Goal: Information Seeking & Learning: Learn about a topic

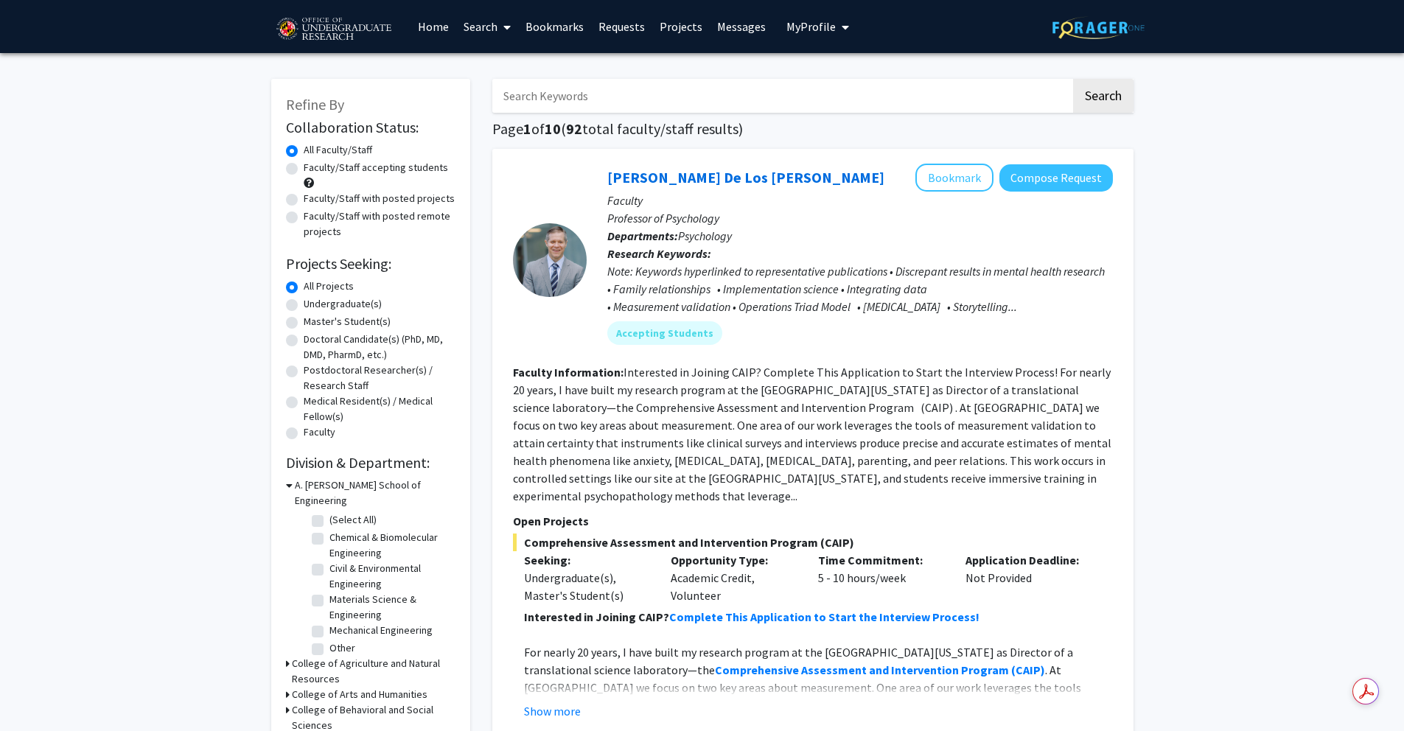
click at [323, 301] on label "Undergraduate(s)" at bounding box center [343, 303] width 78 height 15
click at [313, 301] on input "Undergraduate(s)" at bounding box center [309, 301] width 10 height 10
radio input "true"
click at [382, 169] on label "Faculty/Staff accepting students" at bounding box center [376, 167] width 144 height 15
click at [313, 169] on input "Faculty/Staff accepting students" at bounding box center [309, 165] width 10 height 10
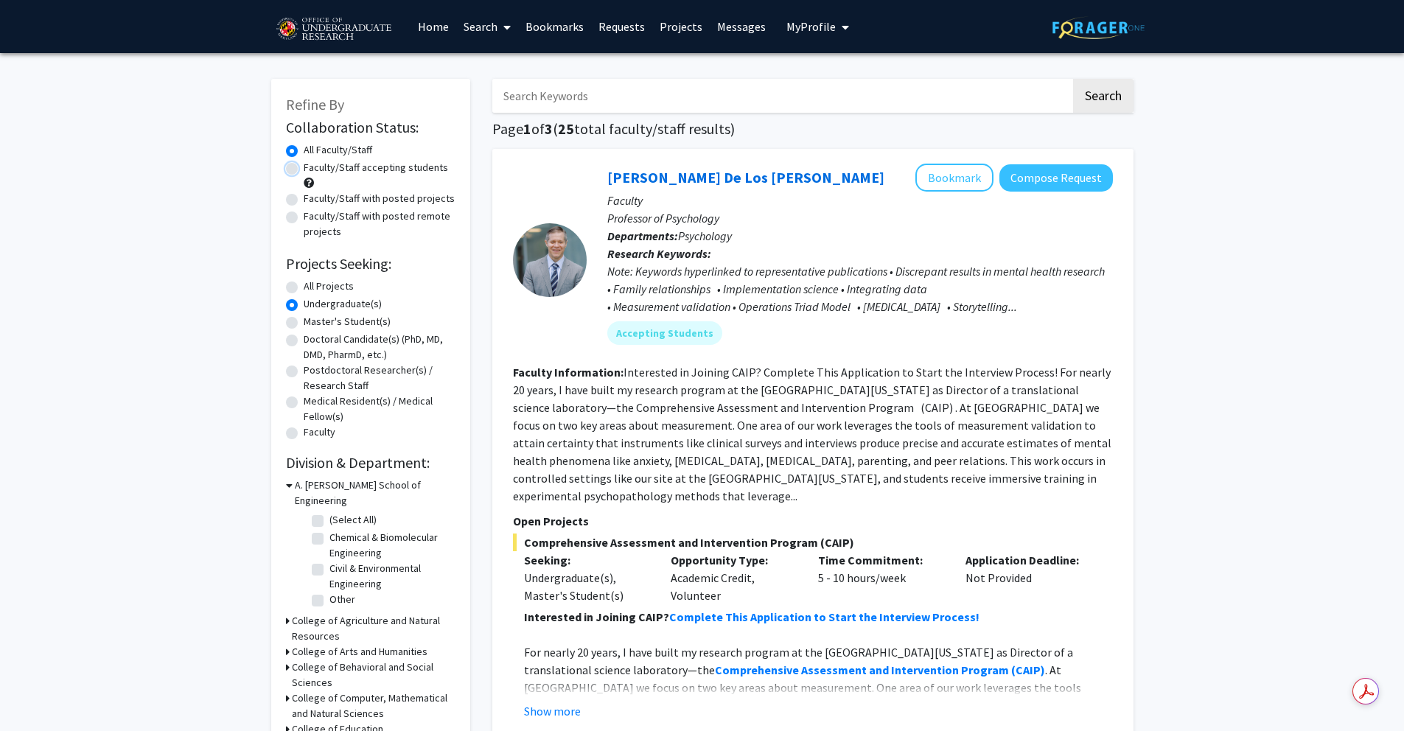
radio input "true"
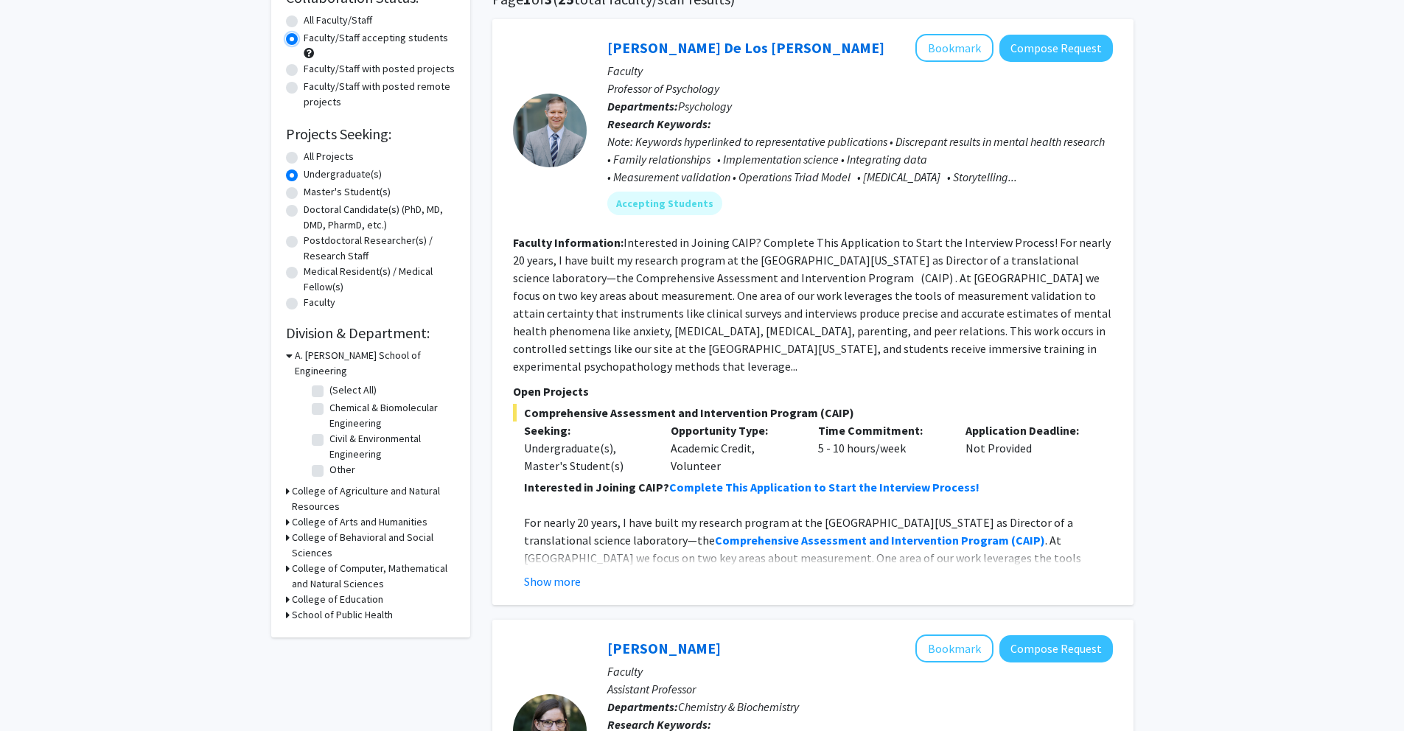
scroll to position [132, 0]
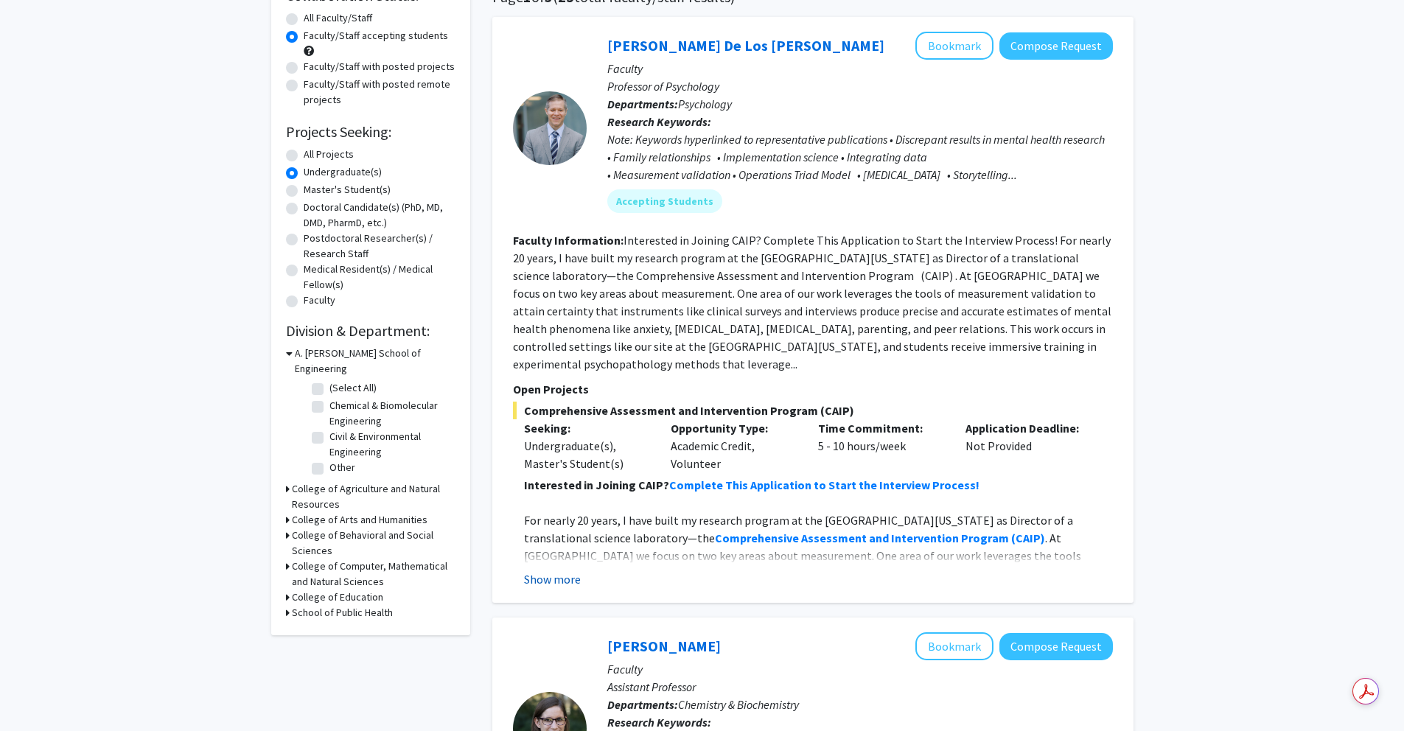
click at [556, 570] on button "Show more" at bounding box center [552, 579] width 57 height 18
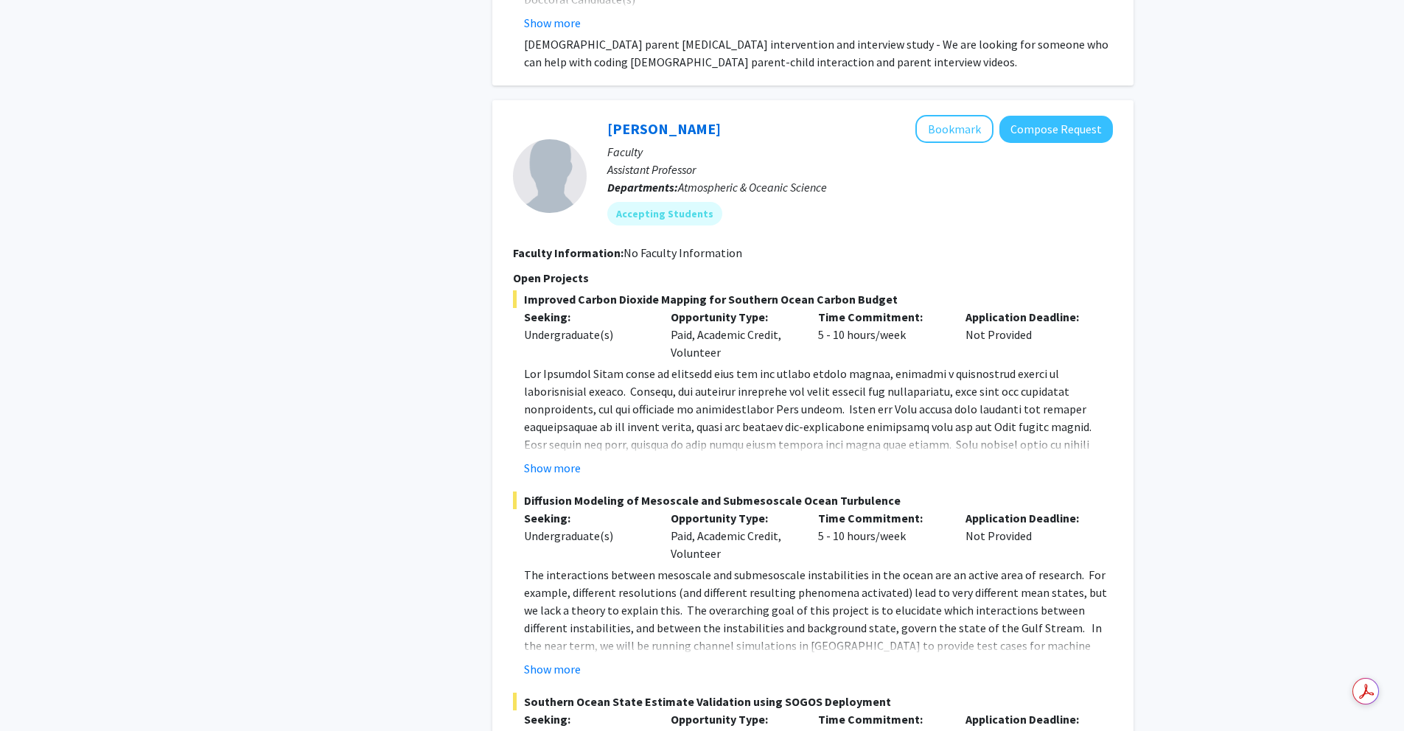
scroll to position [1996, 0]
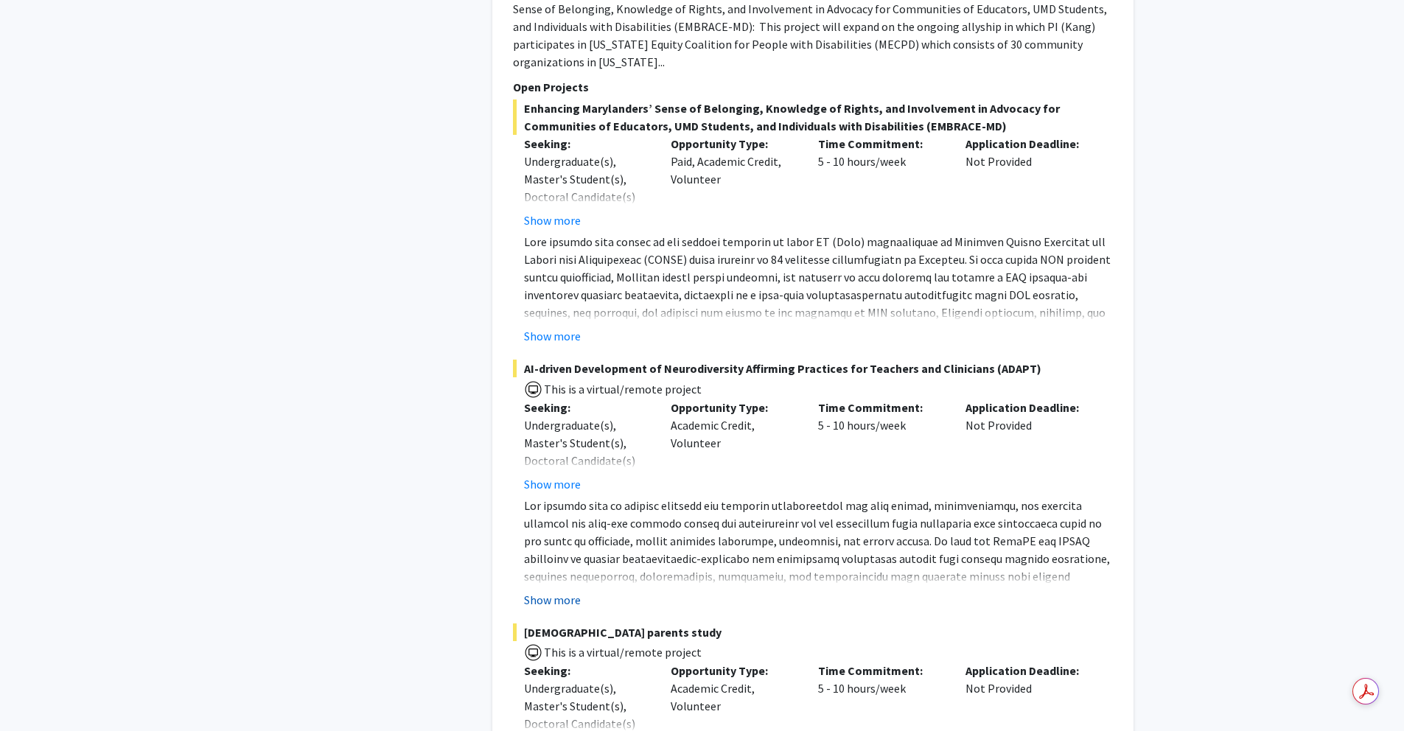
click at [553, 591] on button "Show more" at bounding box center [552, 600] width 57 height 18
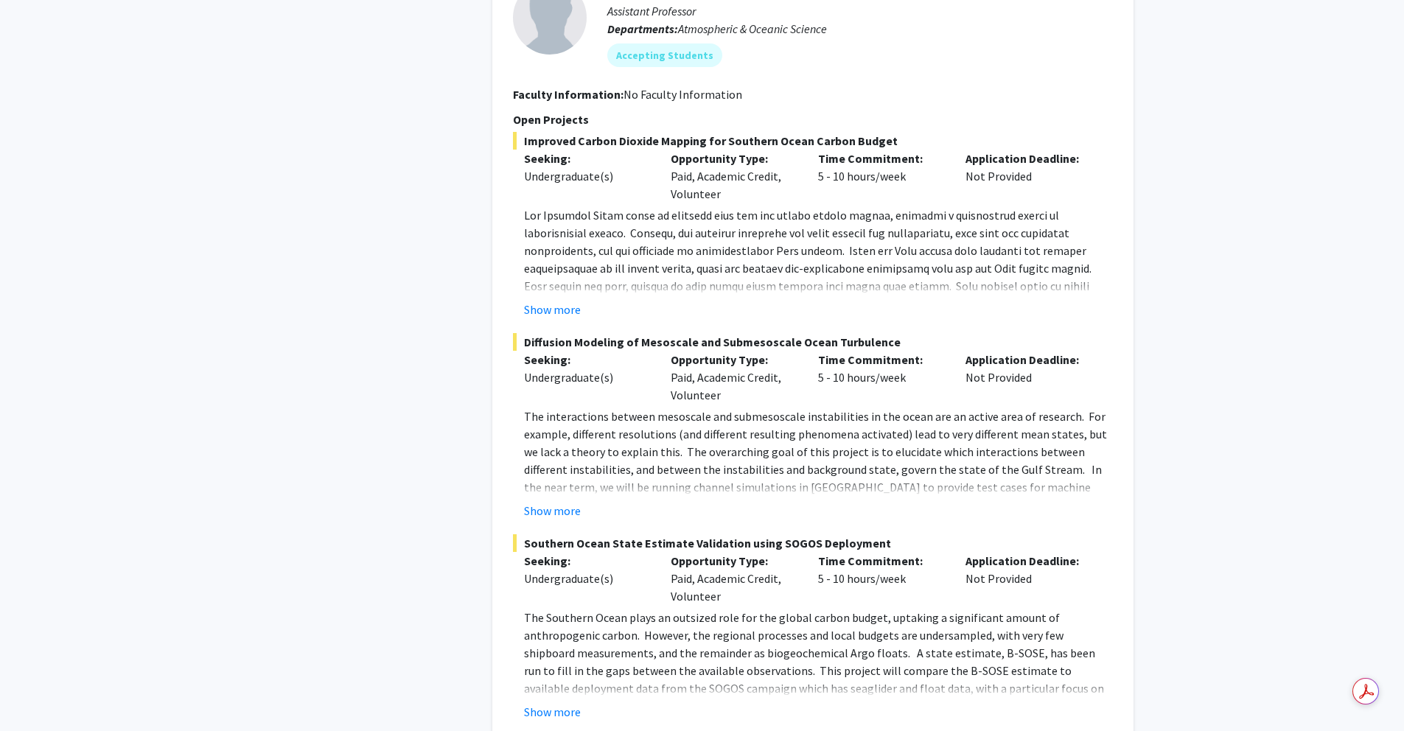
scroll to position [3045, 0]
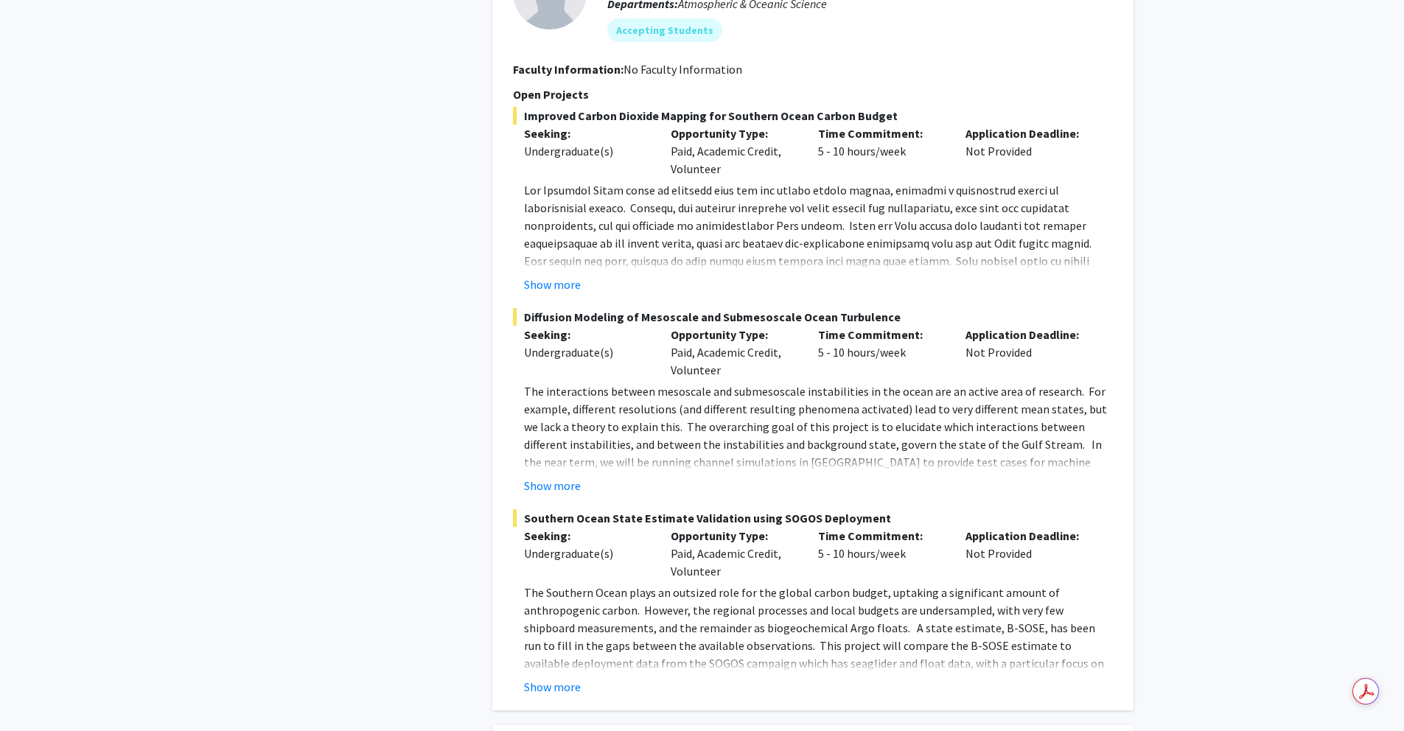
click at [560, 245] on fg-project-list "Improved Carbon Dioxide Mapping for Southern Ocean Carbon Budget Seeking: Under…" at bounding box center [813, 401] width 600 height 589
click at [560, 276] on button "Show more" at bounding box center [552, 285] width 57 height 18
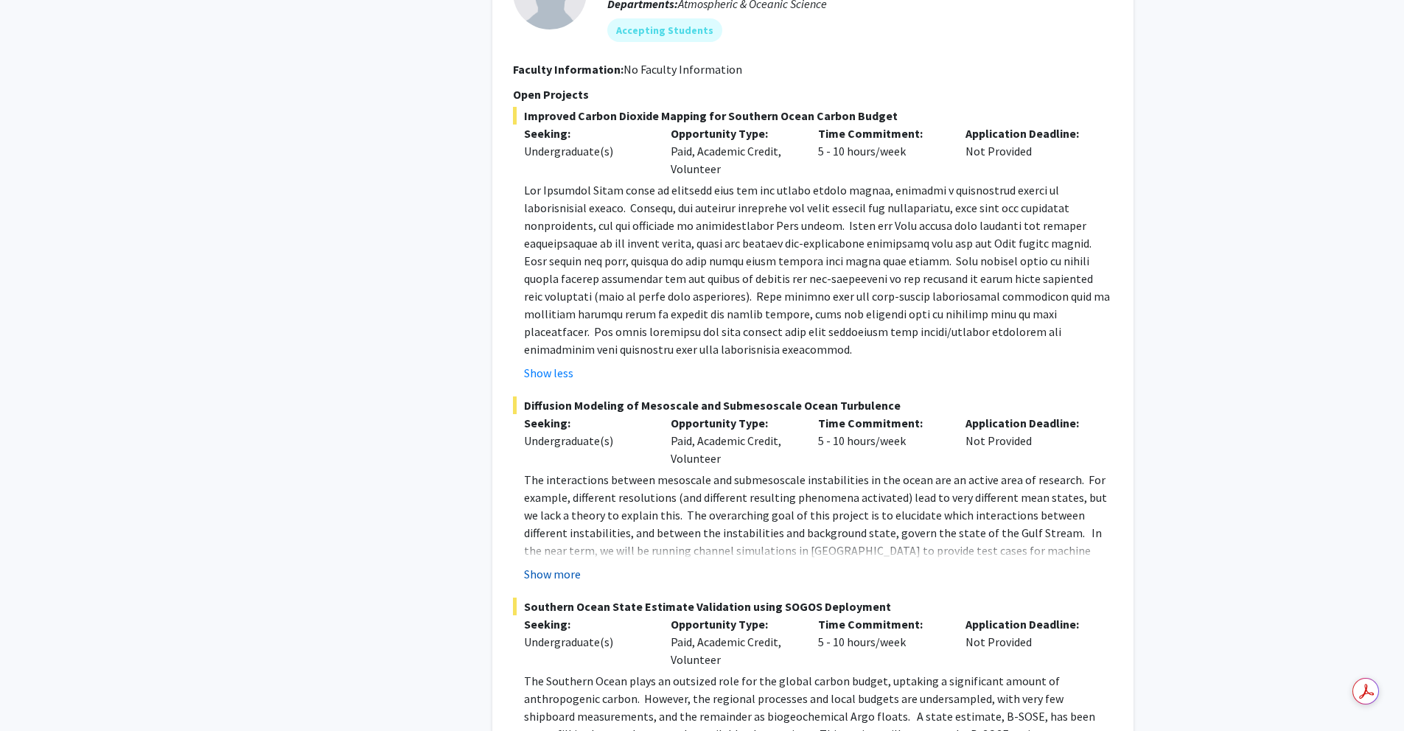
click at [554, 565] on button "Show more" at bounding box center [552, 574] width 57 height 18
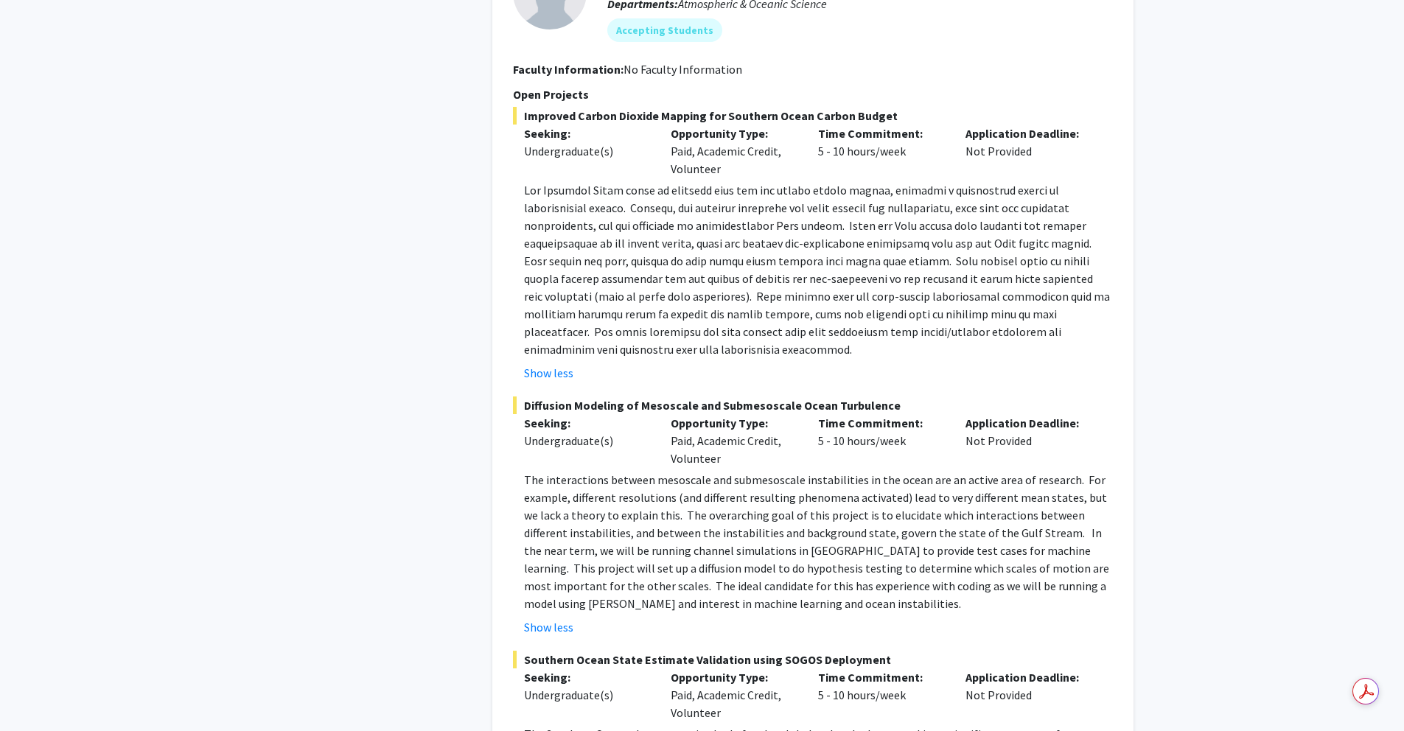
scroll to position [3307, 0]
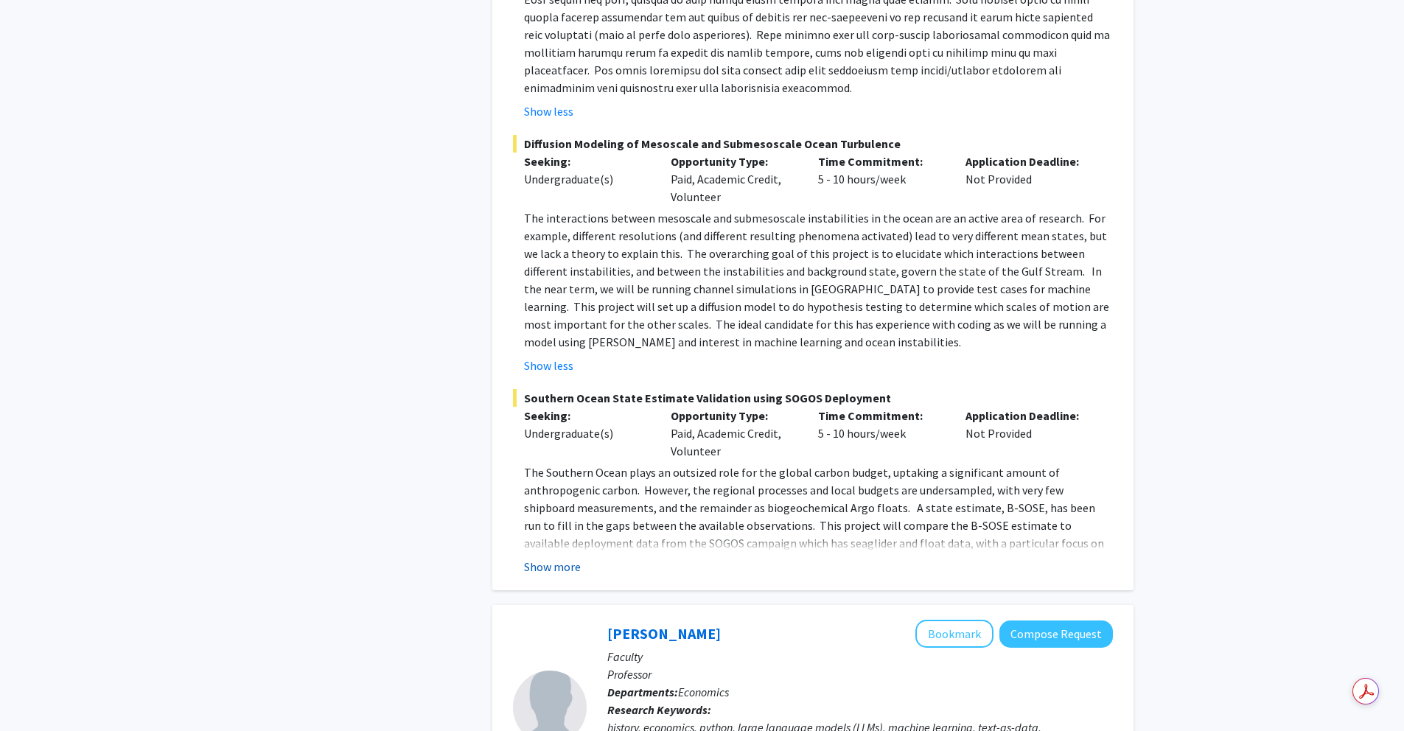
click at [545, 558] on button "Show more" at bounding box center [552, 567] width 57 height 18
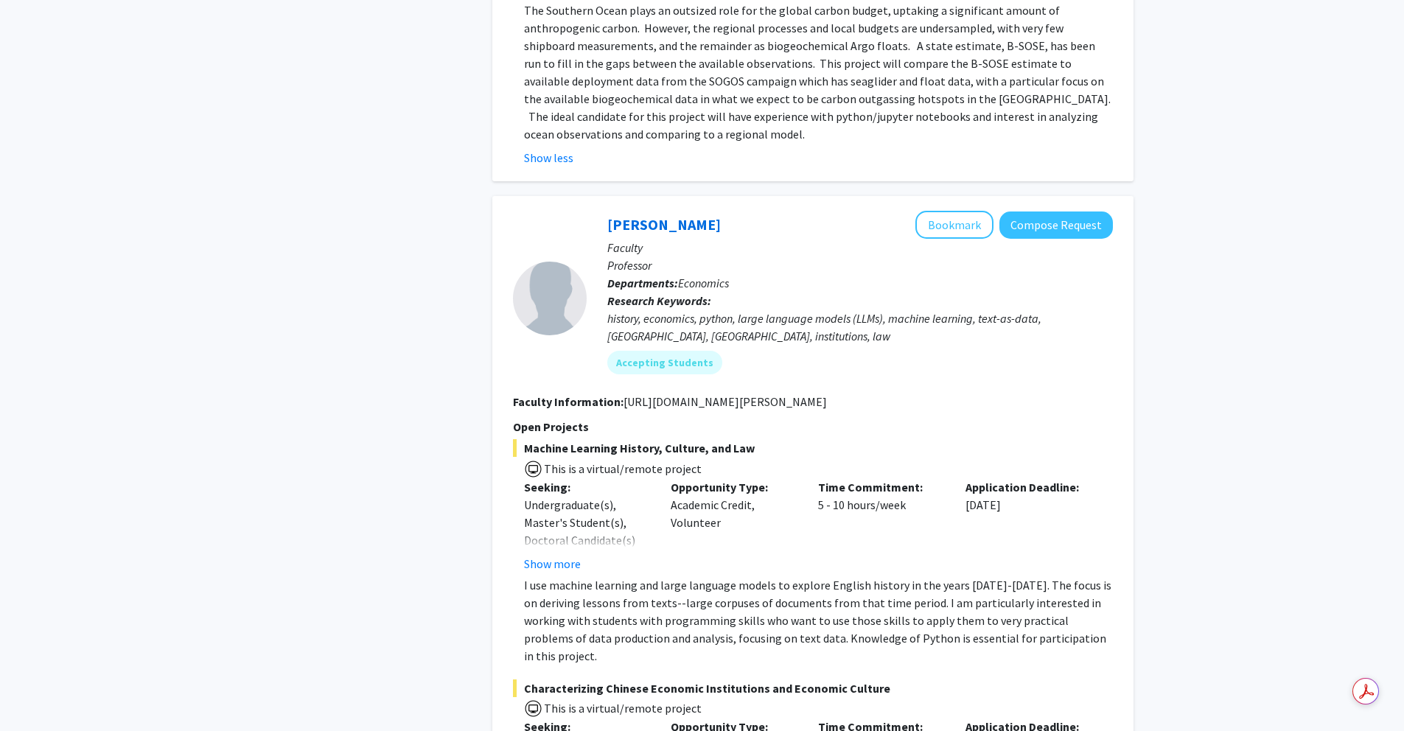
scroll to position [3784, 0]
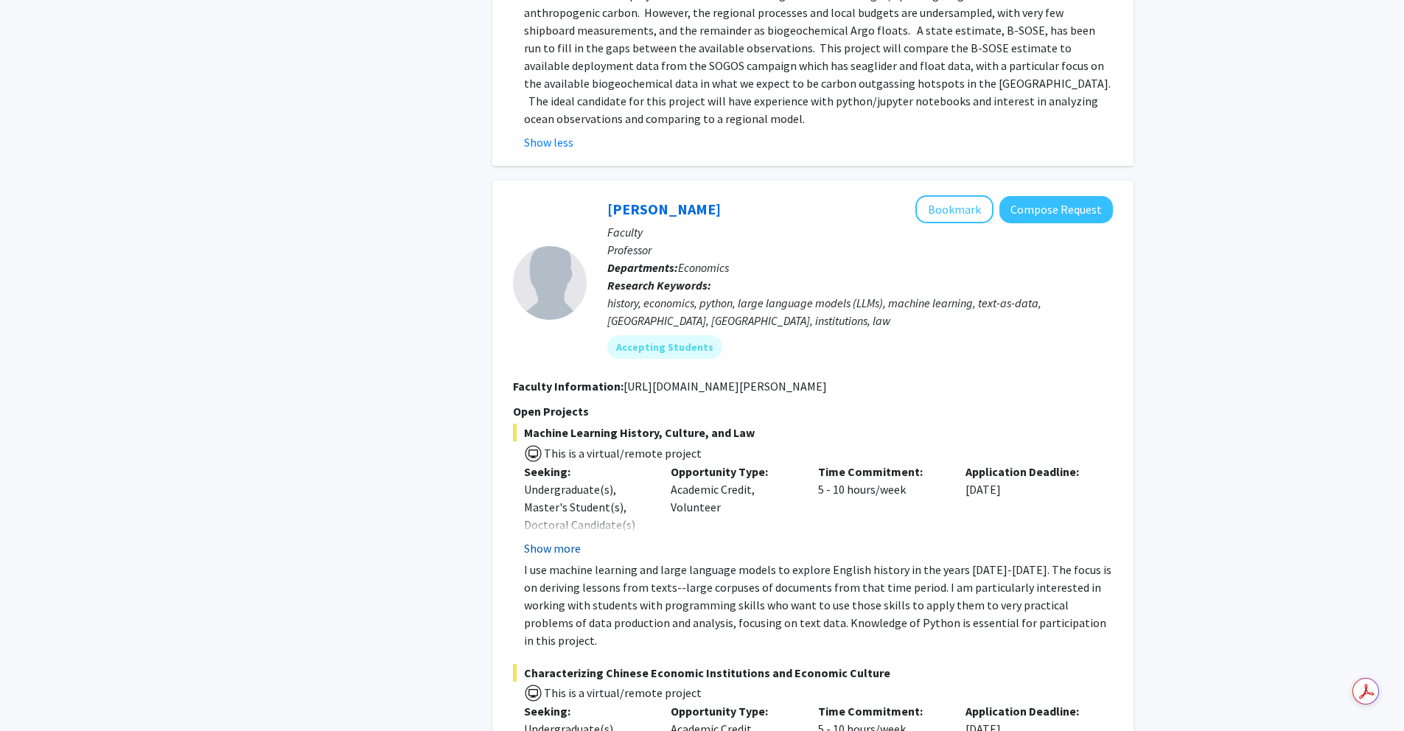
click at [551, 539] on button "Show more" at bounding box center [552, 548] width 57 height 18
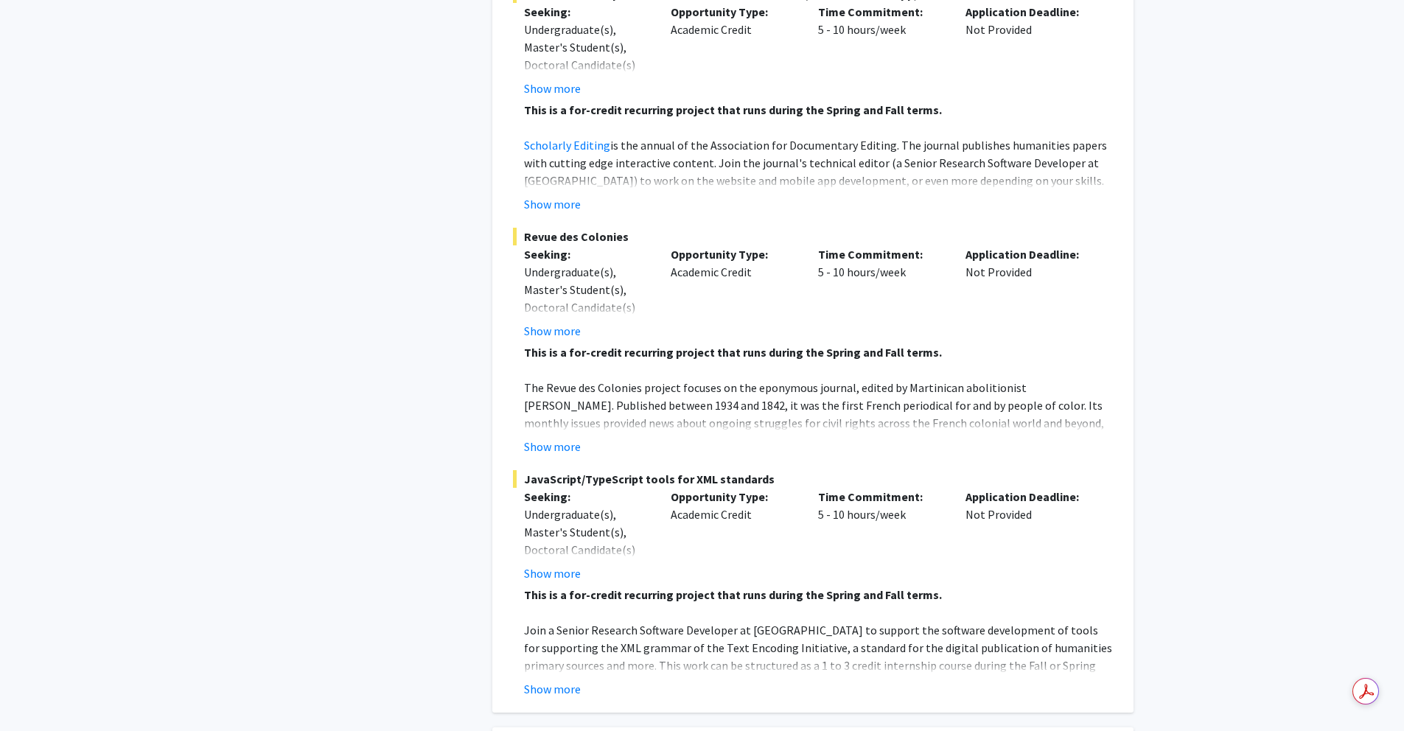
scroll to position [7095, 0]
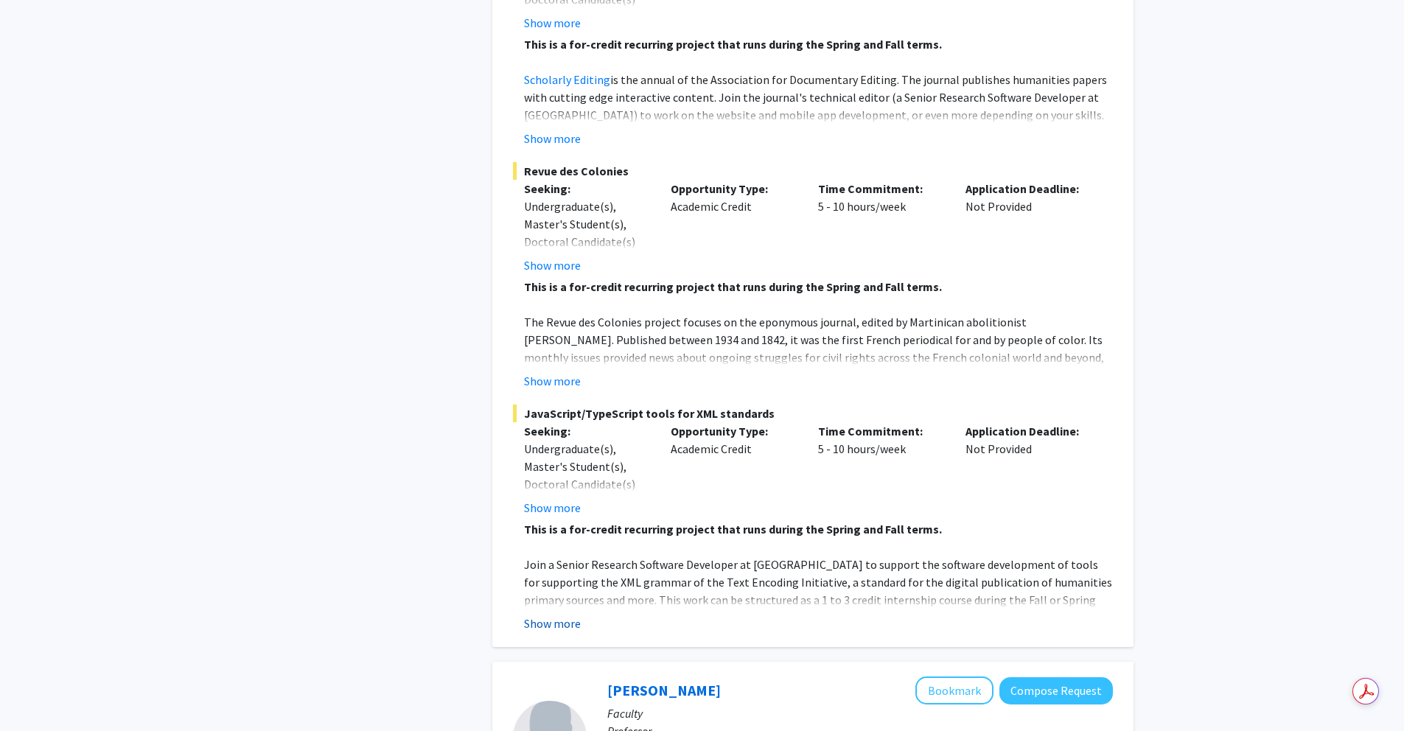
click at [555, 615] on button "Show more" at bounding box center [552, 624] width 57 height 18
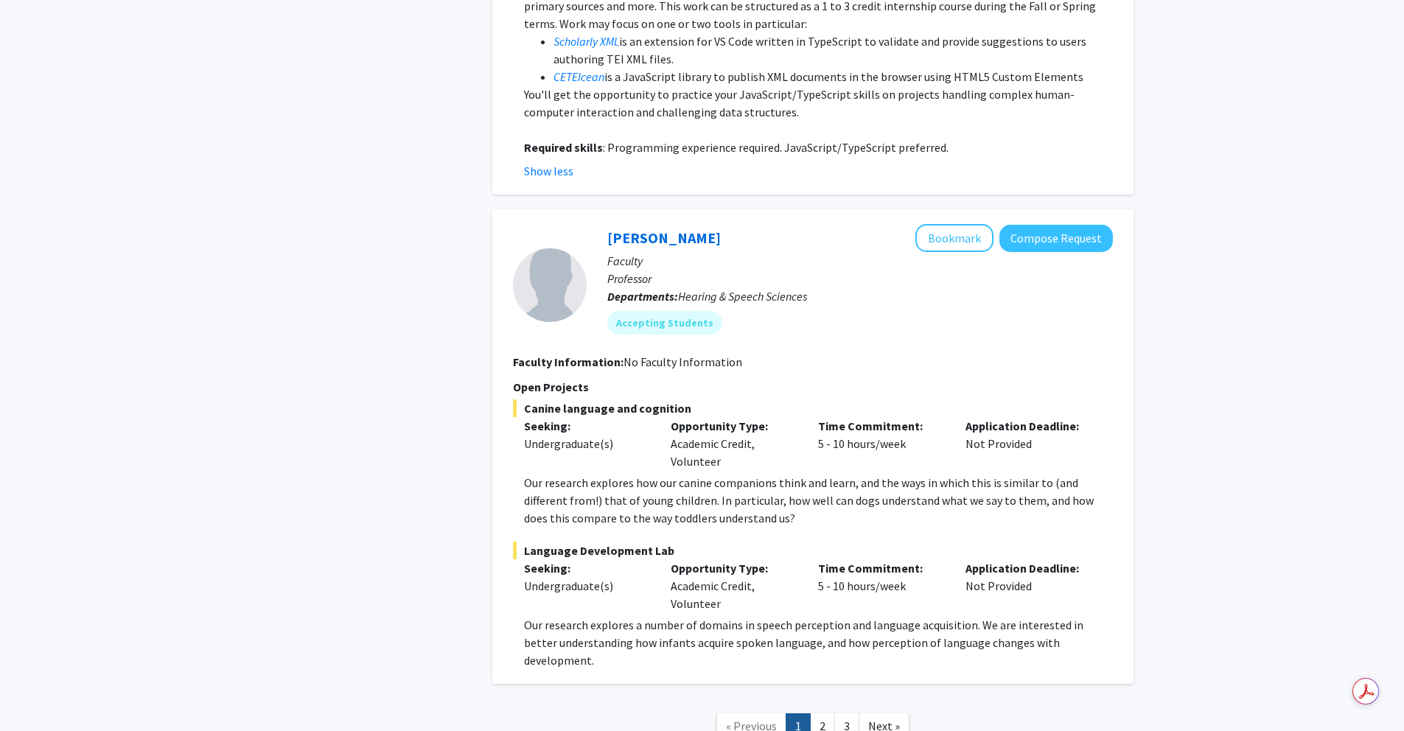
scroll to position [7699, 0]
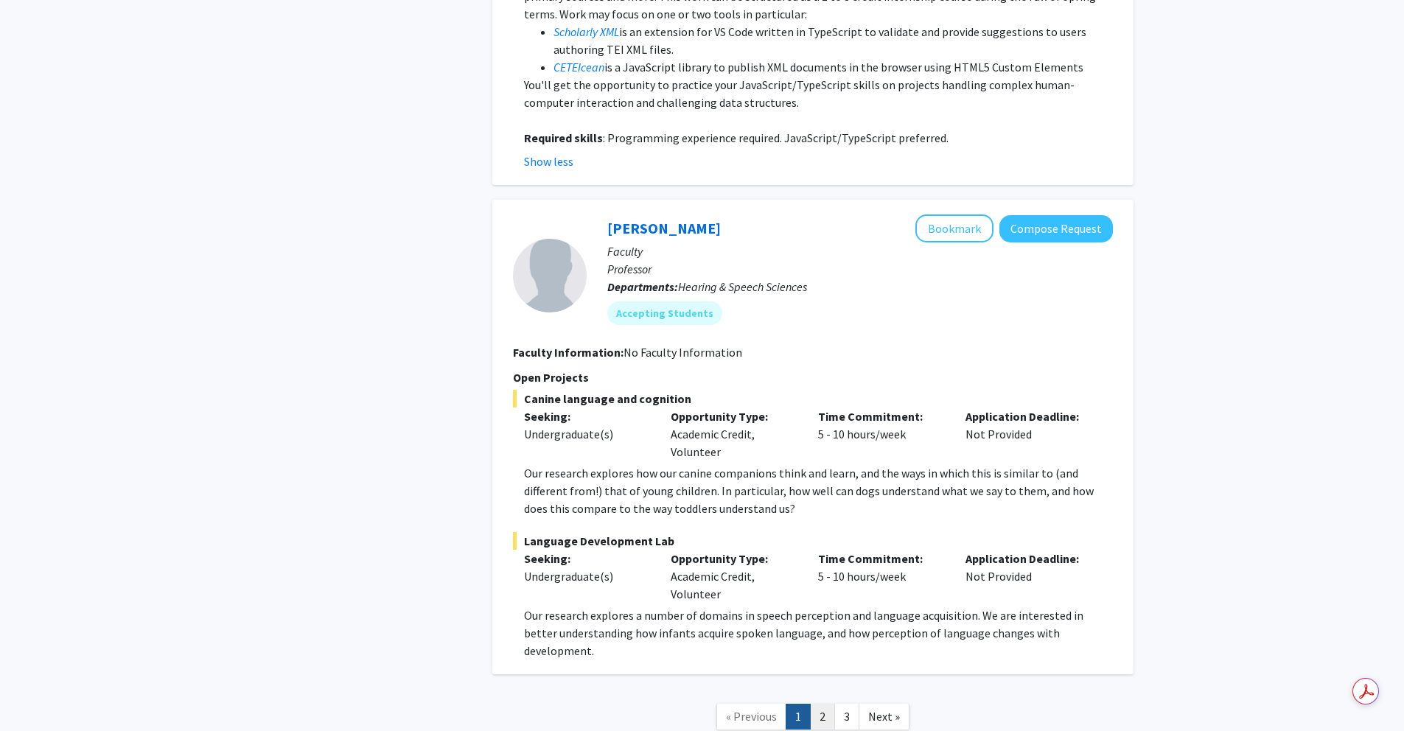
click at [824, 704] on link "2" at bounding box center [822, 717] width 25 height 26
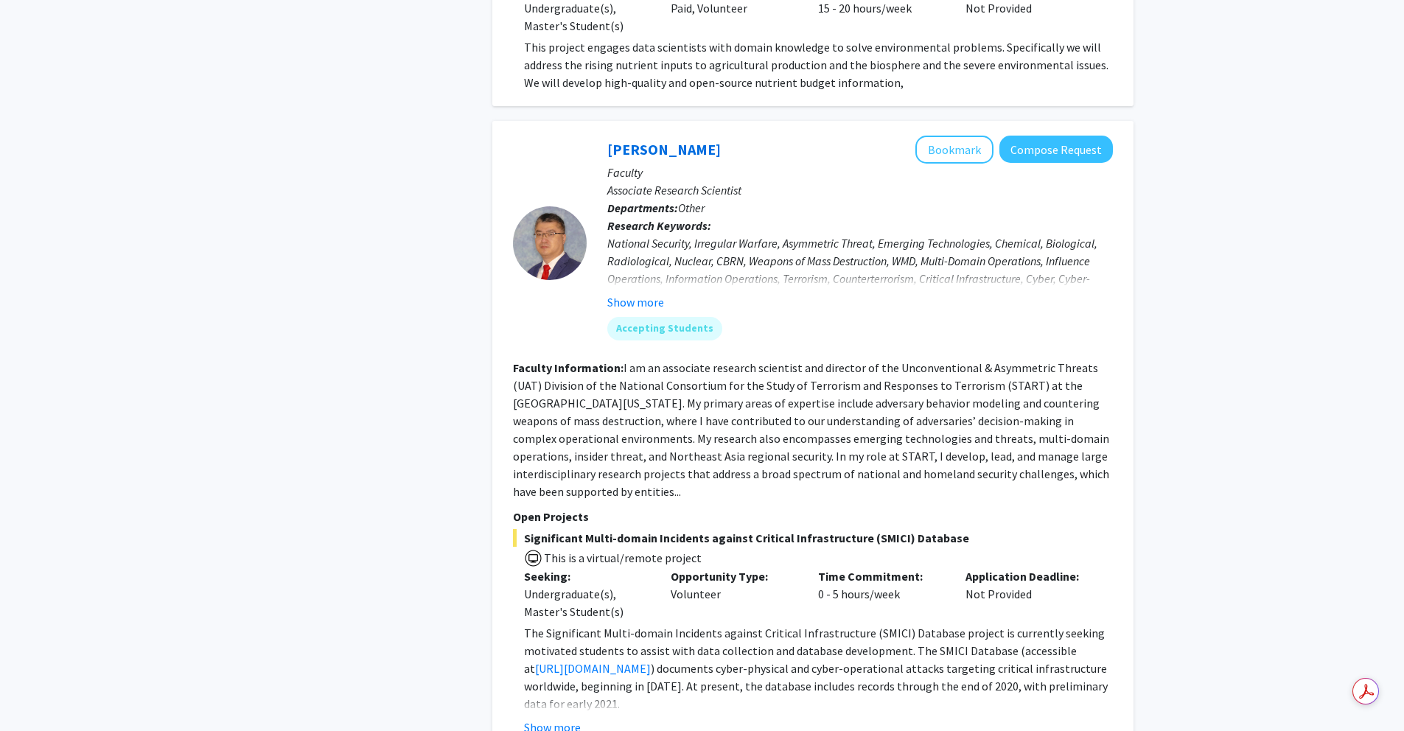
scroll to position [3772, 0]
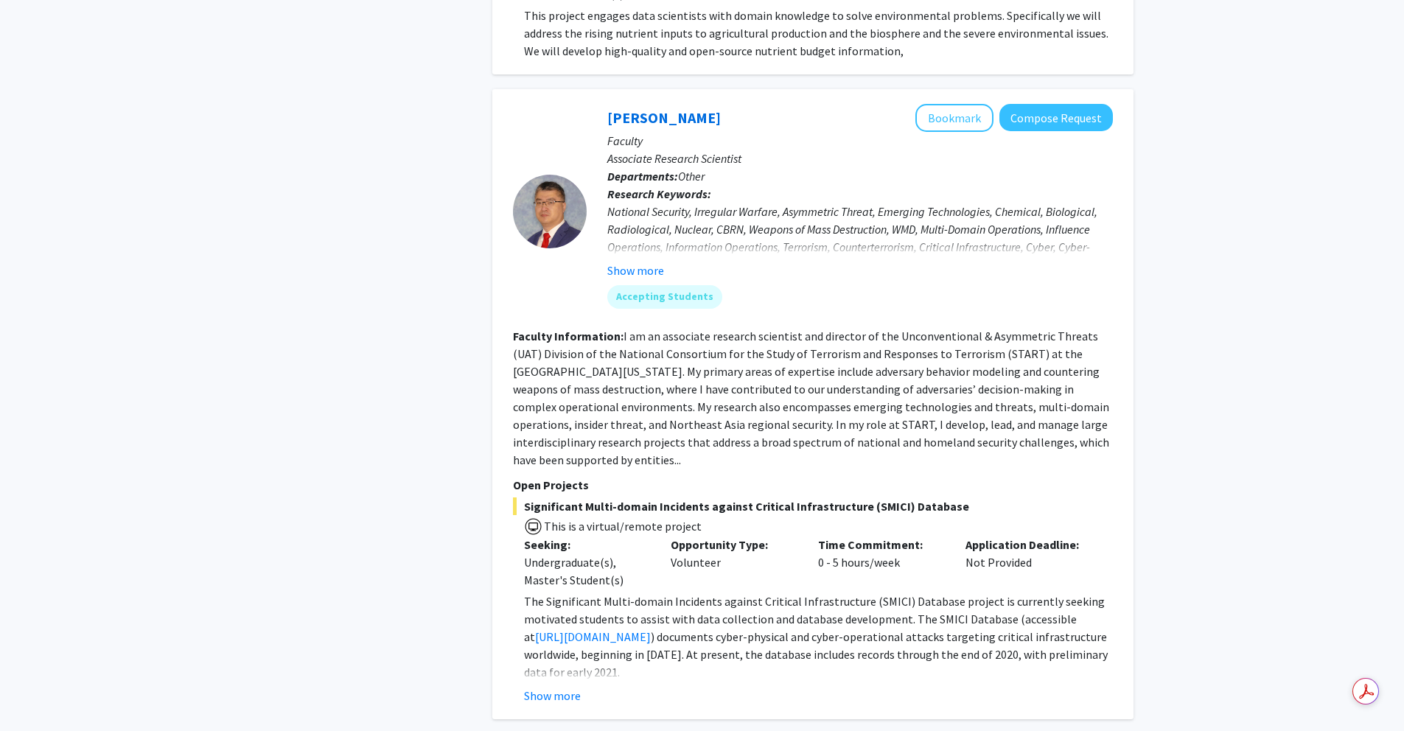
drag, startPoint x: 550, startPoint y: 651, endPoint x: 548, endPoint y: 659, distance: 7.5
click at [548, 687] on button "Show more" at bounding box center [552, 696] width 57 height 18
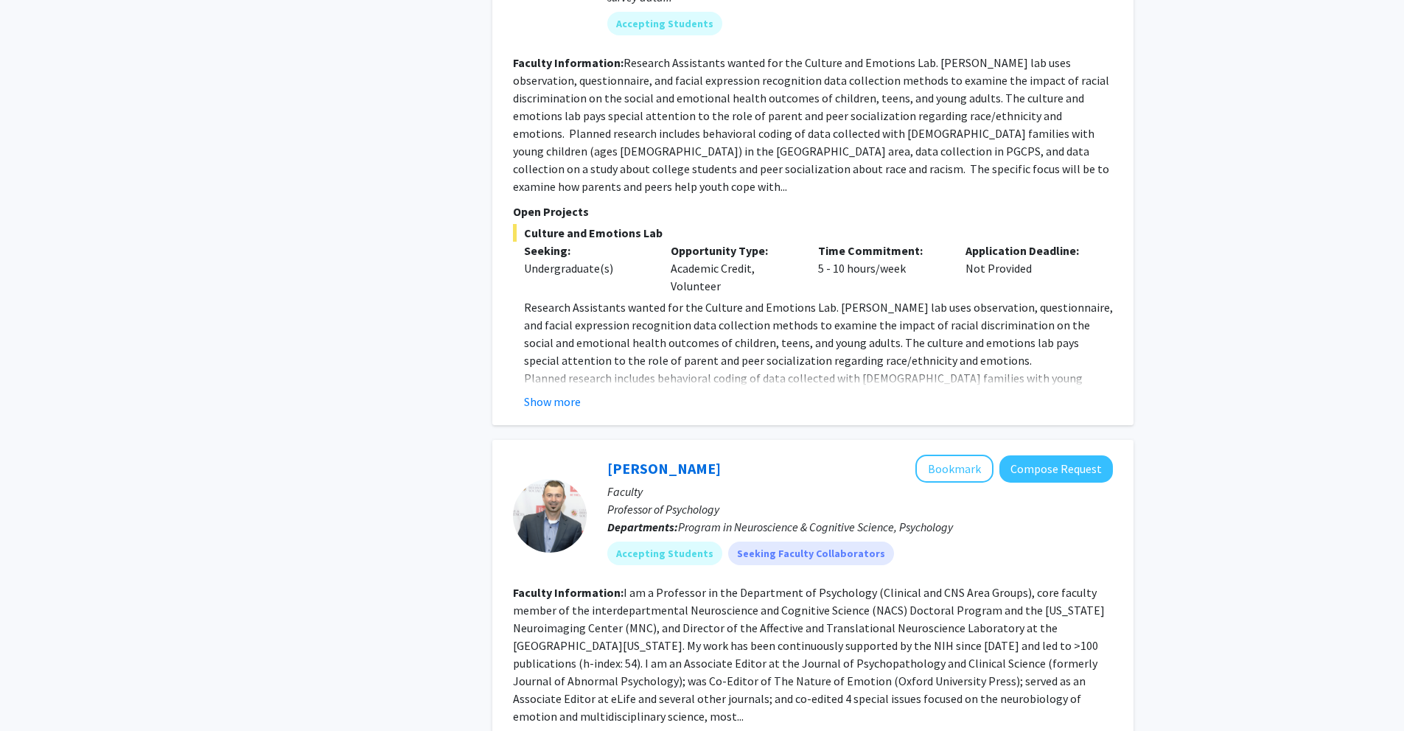
scroll to position [5160, 0]
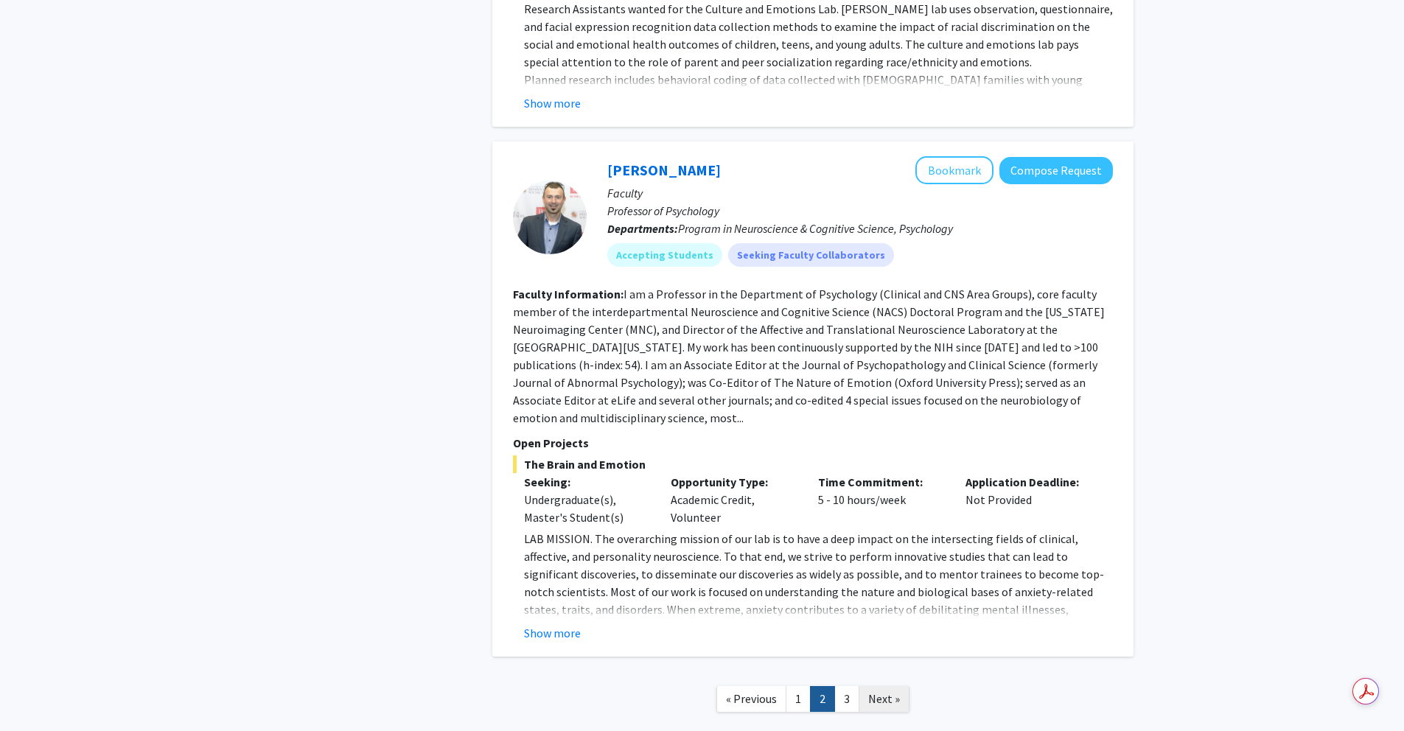
click at [873, 691] on span "Next »" at bounding box center [884, 698] width 32 height 15
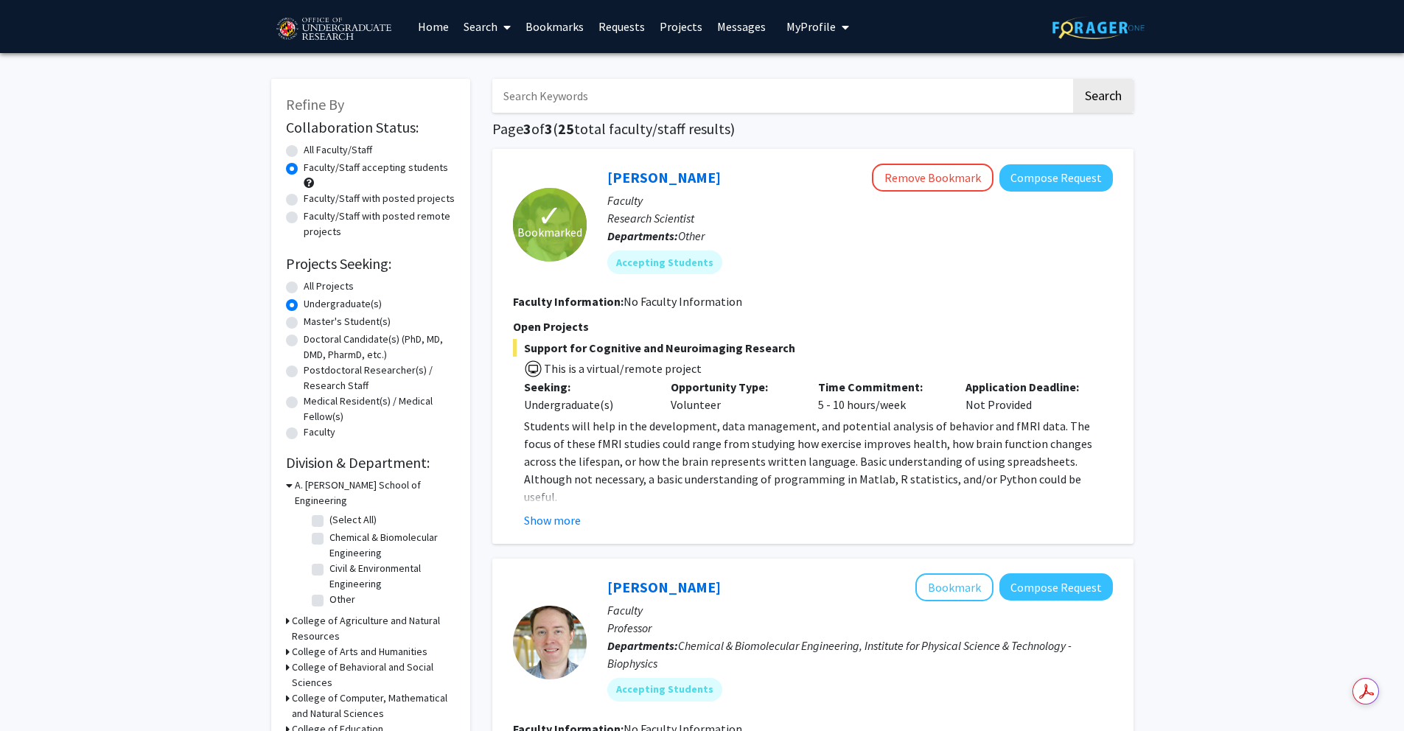
click at [581, 523] on div "Show more" at bounding box center [818, 520] width 589 height 18
click at [575, 522] on button "Show more" at bounding box center [552, 520] width 57 height 18
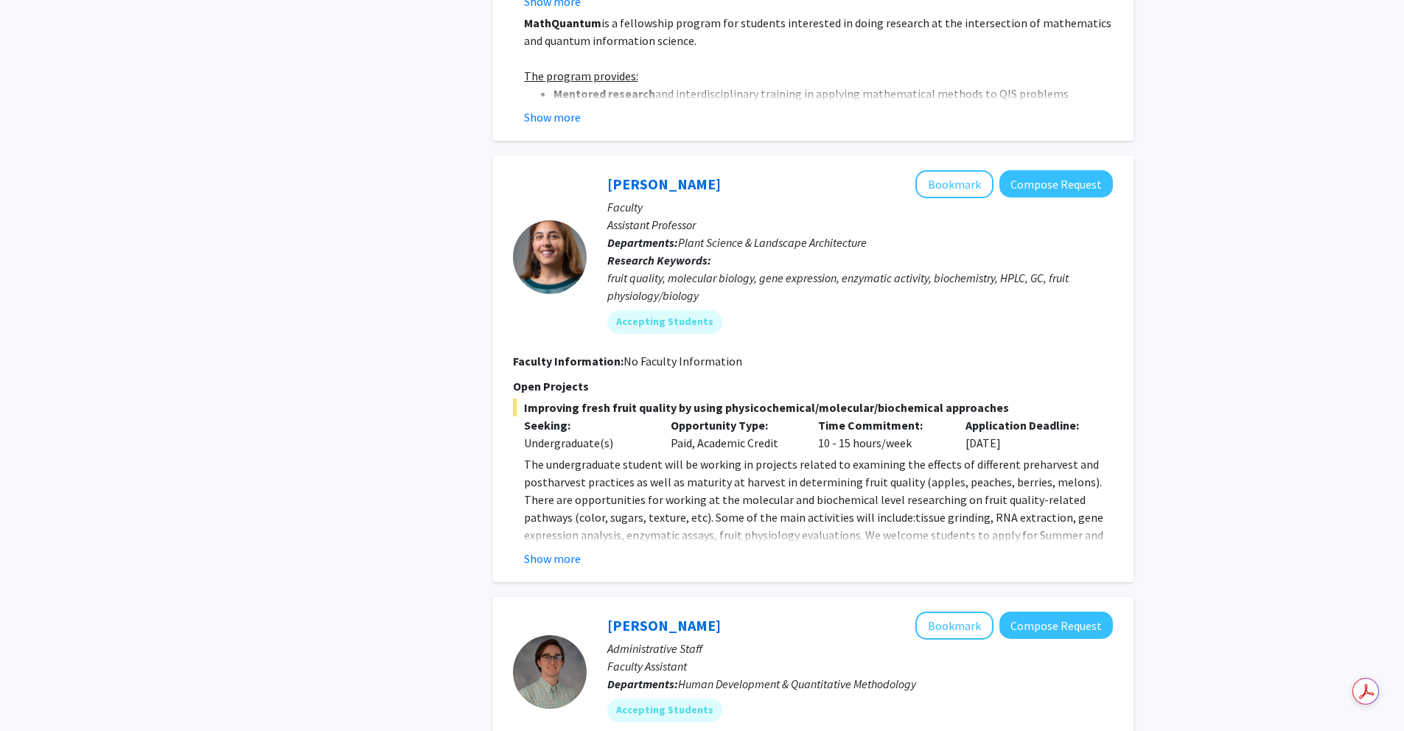
scroll to position [1648, 0]
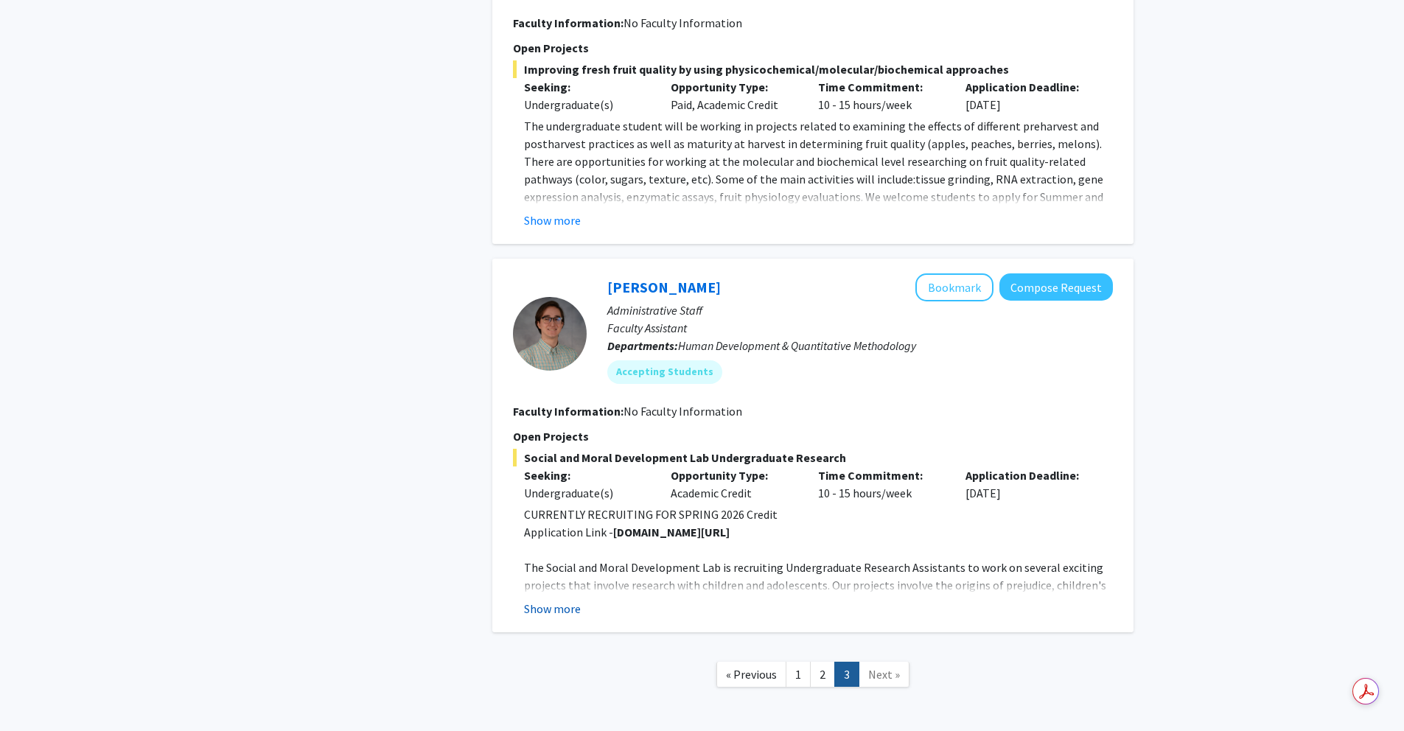
click at [559, 600] on button "Show more" at bounding box center [552, 609] width 57 height 18
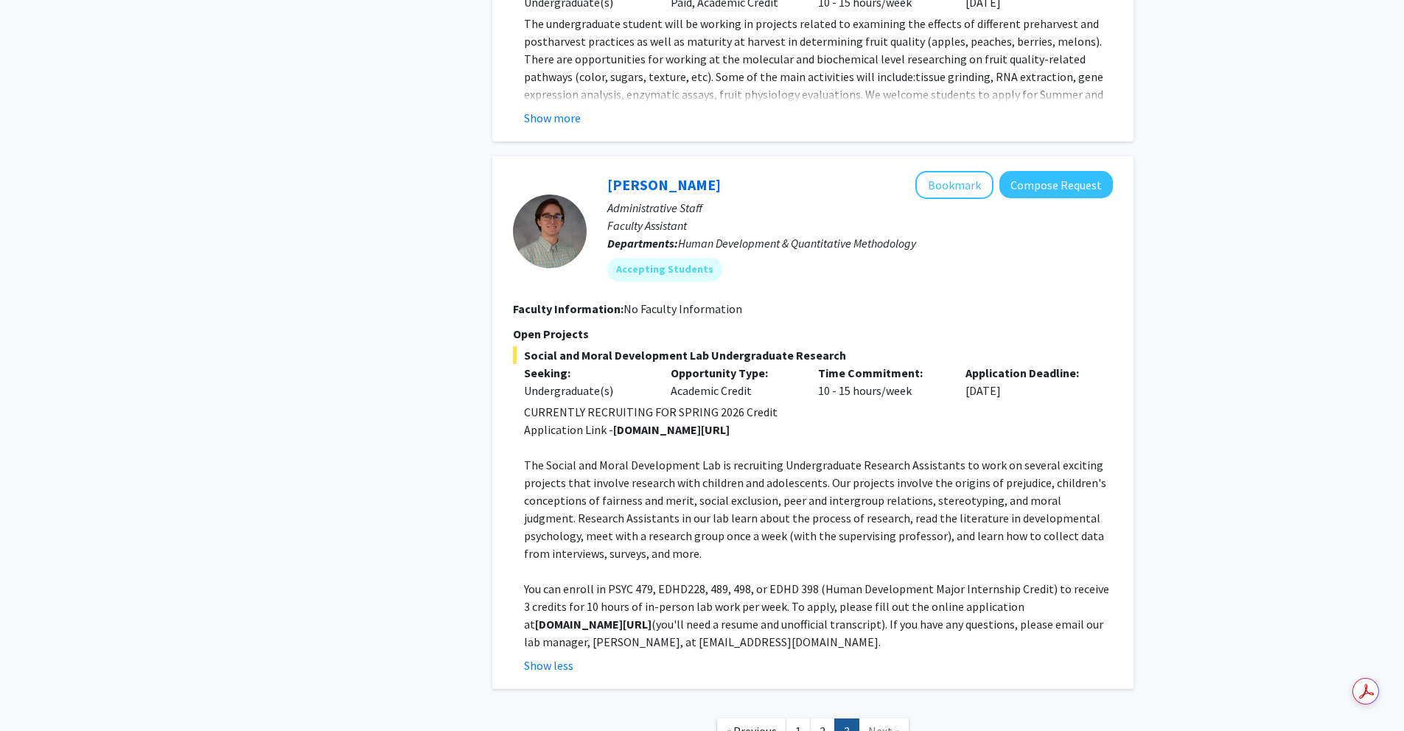
scroll to position [1853, 0]
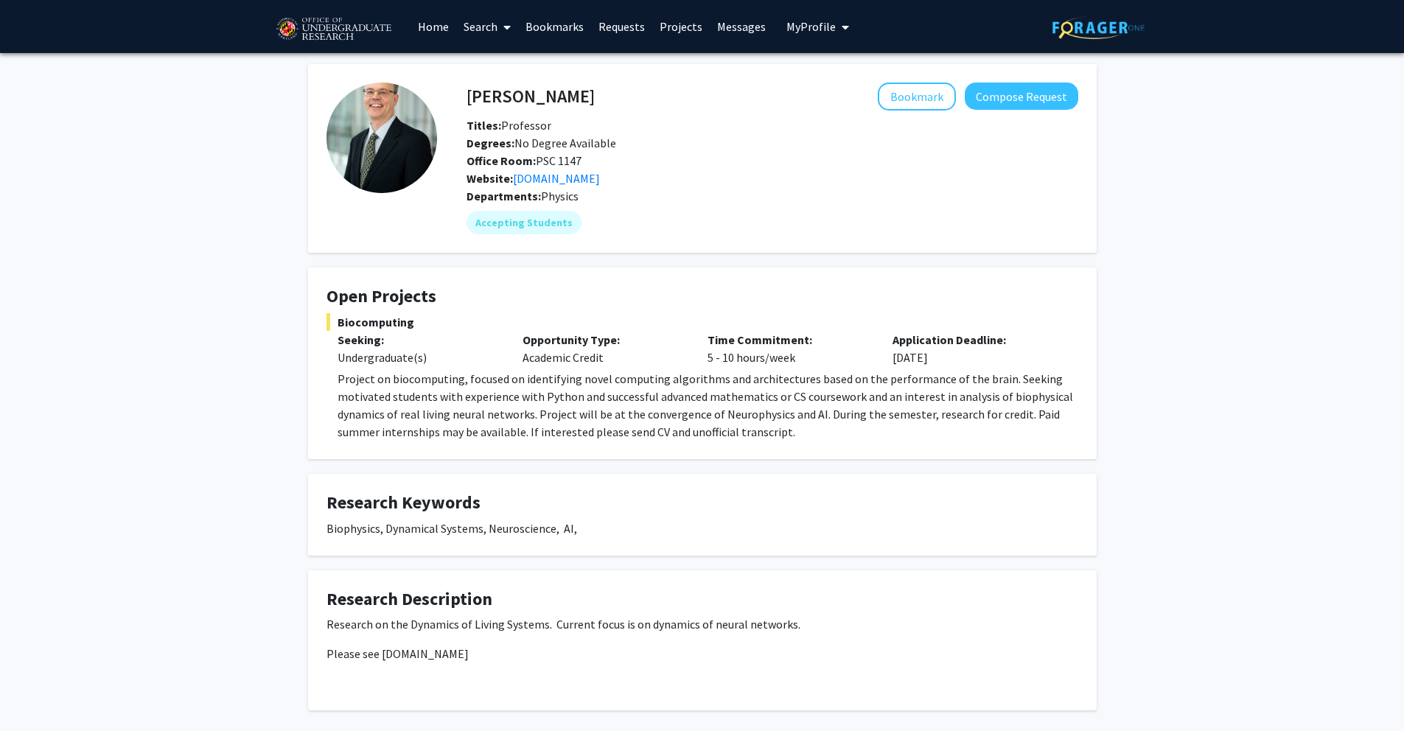
click at [657, 288] on h4 "Open Projects" at bounding box center [702, 296] width 752 height 21
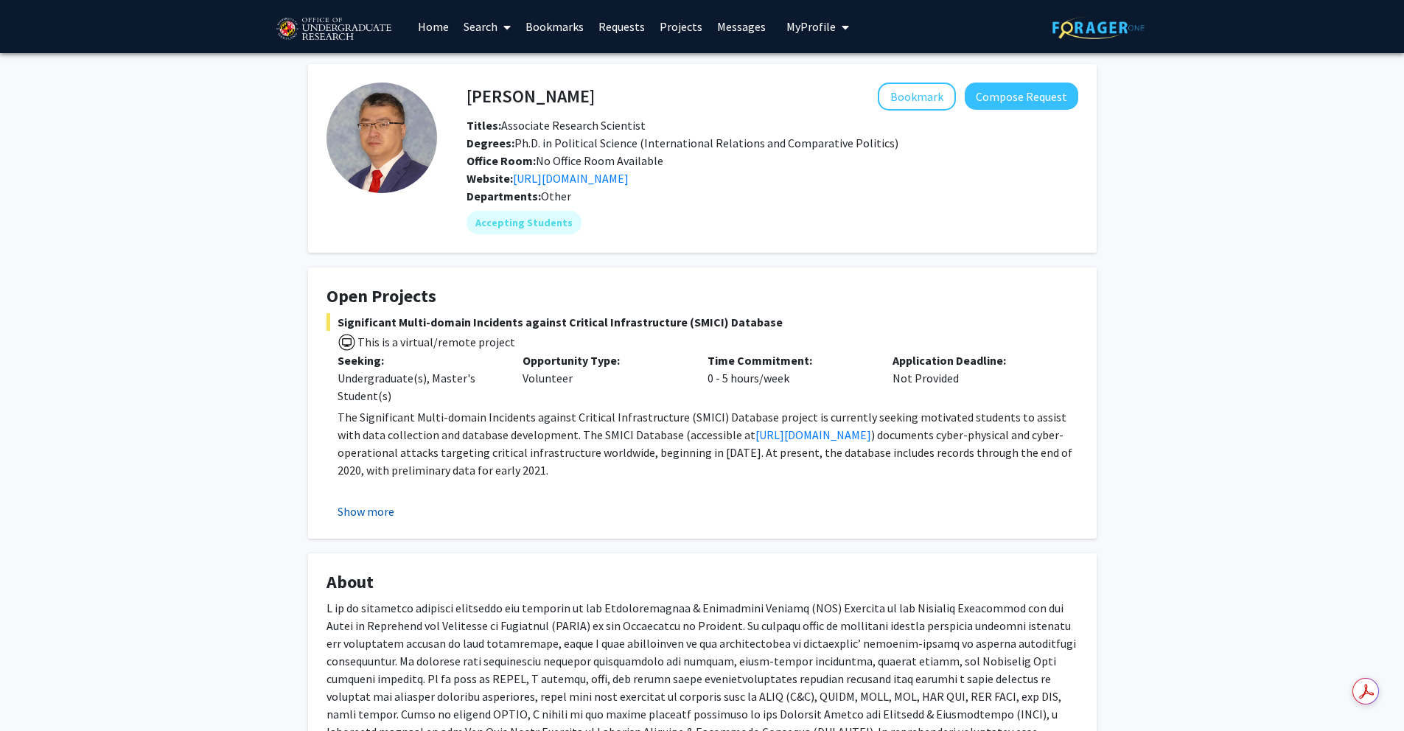
click at [360, 512] on button "Show more" at bounding box center [366, 512] width 57 height 18
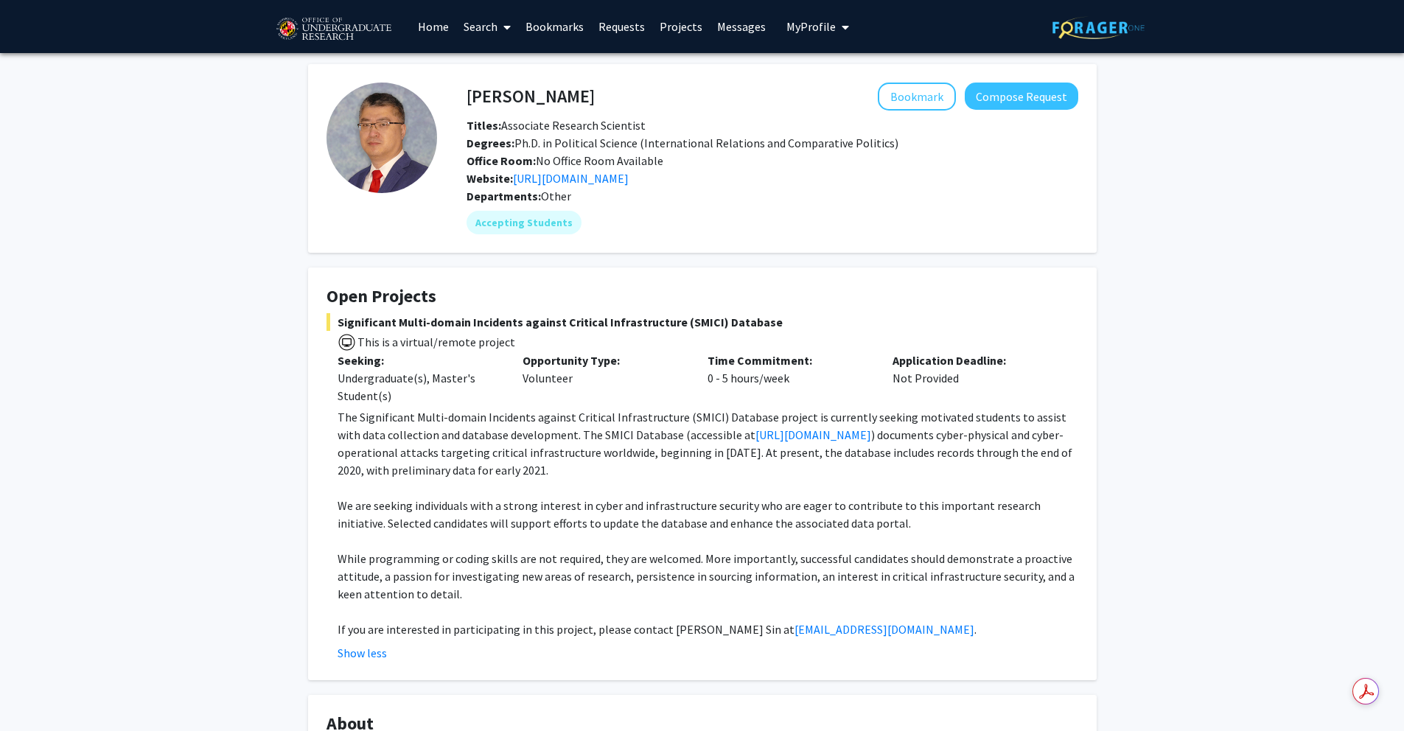
click at [294, 491] on div "[PERSON_NAME] Bookmark Compose Request Titles: Associate Research Scientist Deg…" at bounding box center [702, 643] width 1404 height 1181
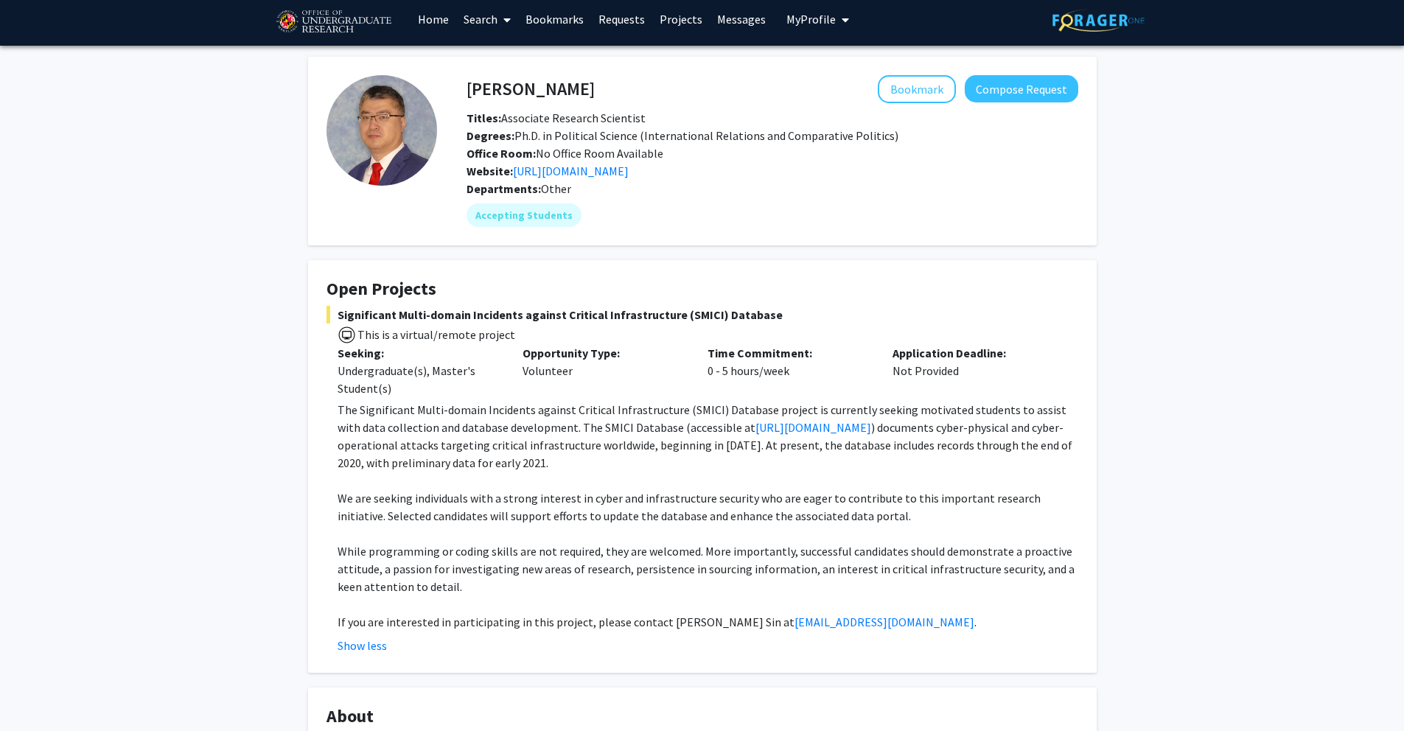
scroll to position [18, 0]
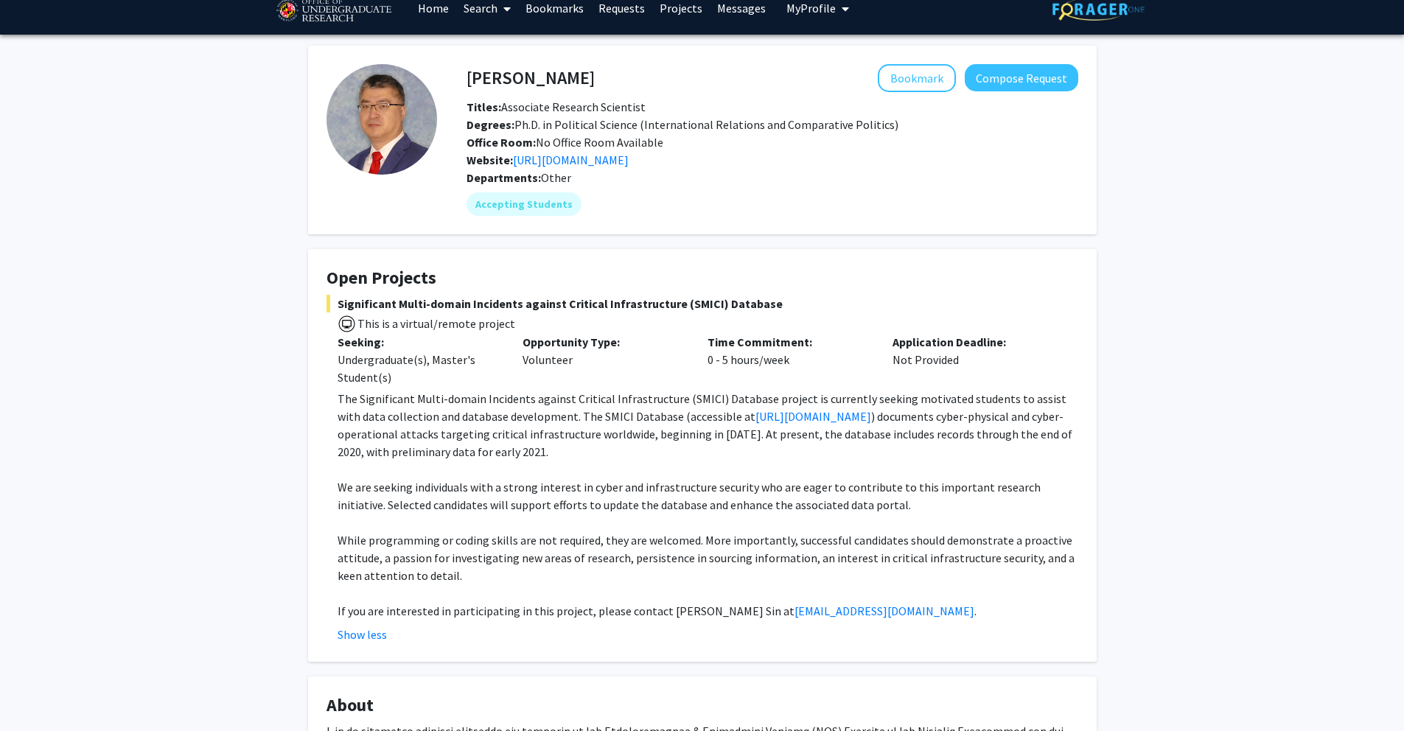
click at [1095, 251] on fg-card "Open Projects Significant Multi-domain Incidents against Critical Infrastructur…" at bounding box center [702, 455] width 789 height 413
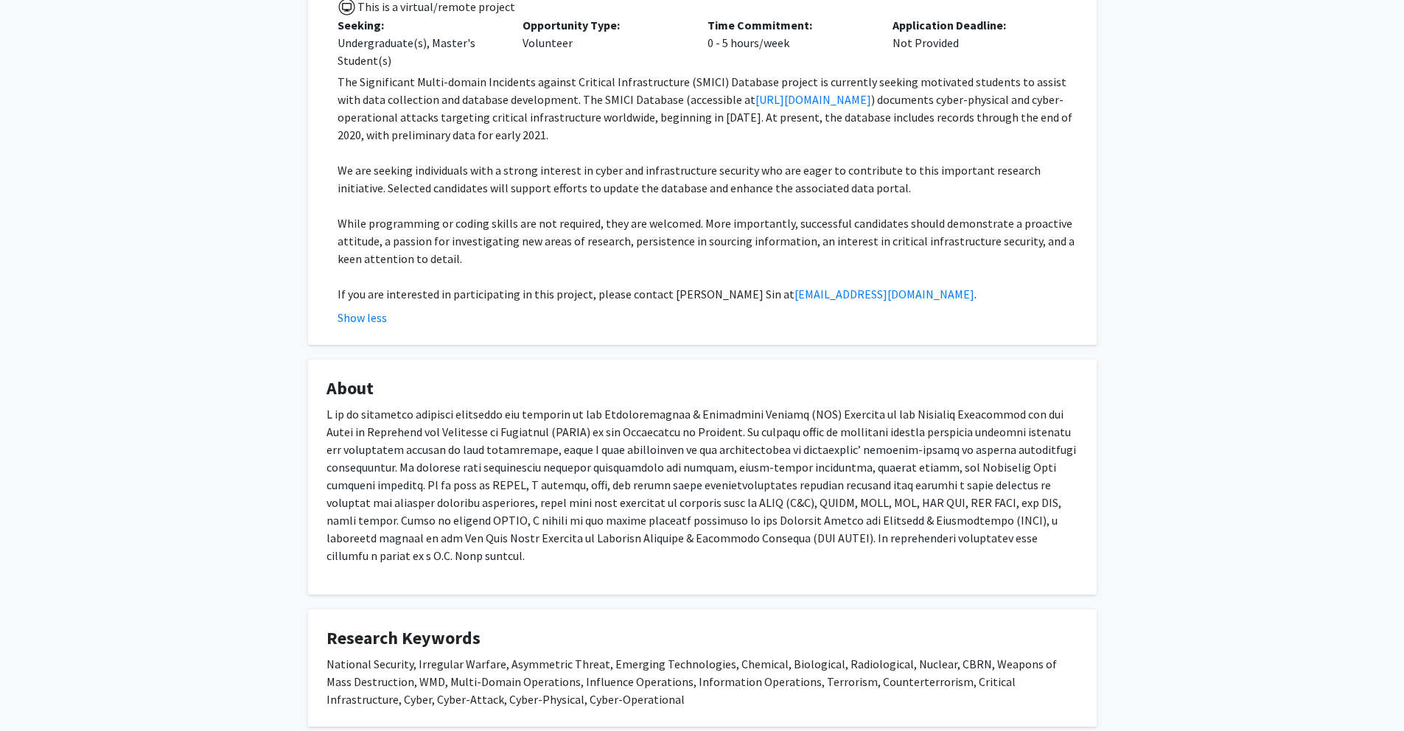
scroll to position [530, 0]
